Goal: Find specific page/section: Find specific page/section

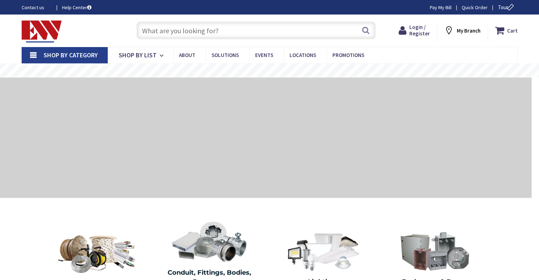
click at [164, 26] on input "text" at bounding box center [255, 31] width 239 height 18
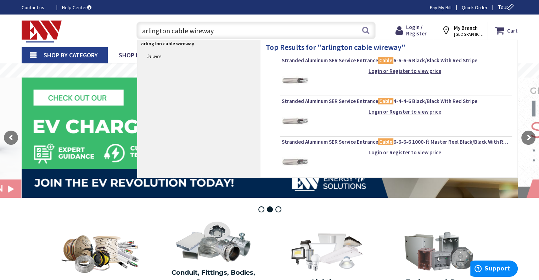
click at [187, 31] on input "arlington cable wireway" at bounding box center [255, 31] width 239 height 18
type input "arlington wireway"
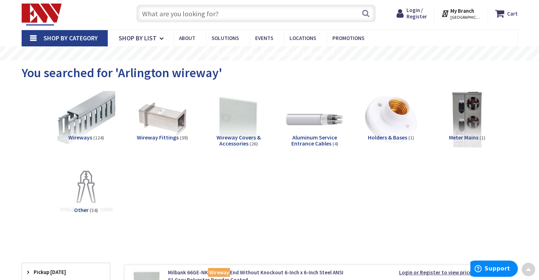
scroll to position [17, 0]
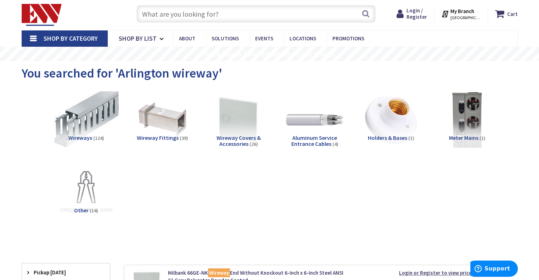
click at [87, 118] on img at bounding box center [86, 120] width 64 height 64
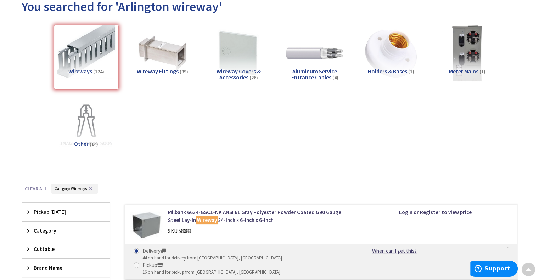
scroll to position [0, 0]
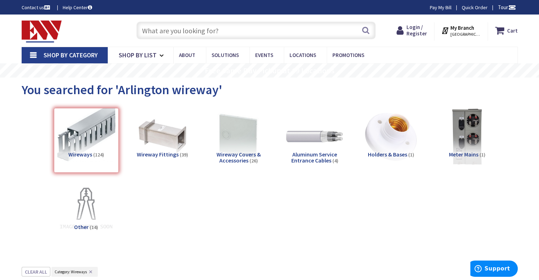
click at [85, 156] on div "Wireways (124)" at bounding box center [86, 140] width 65 height 65
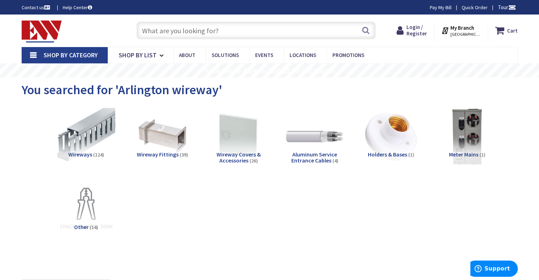
click at [87, 153] on span "Wireways" at bounding box center [80, 154] width 24 height 7
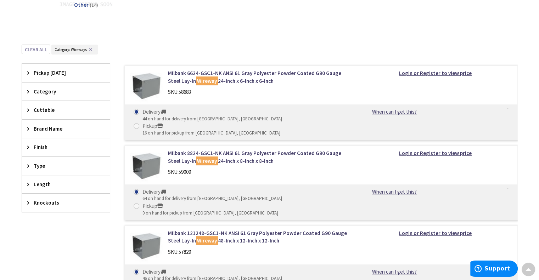
scroll to position [222, 0]
click at [26, 126] on div "Brand Name" at bounding box center [66, 129] width 88 height 18
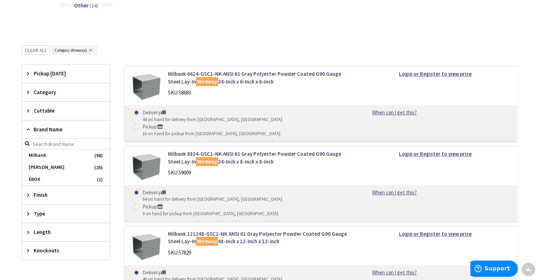
click at [26, 126] on div "Brand Name" at bounding box center [66, 129] width 88 height 18
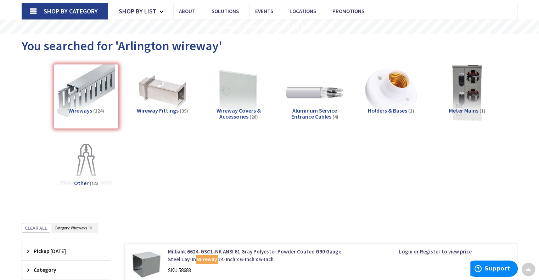
scroll to position [0, 0]
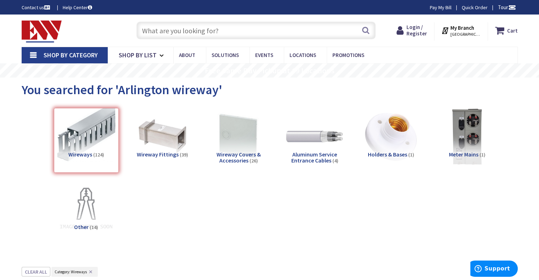
click at [197, 29] on input "text" at bounding box center [255, 31] width 239 height 18
